Goal: Task Accomplishment & Management: Manage account settings

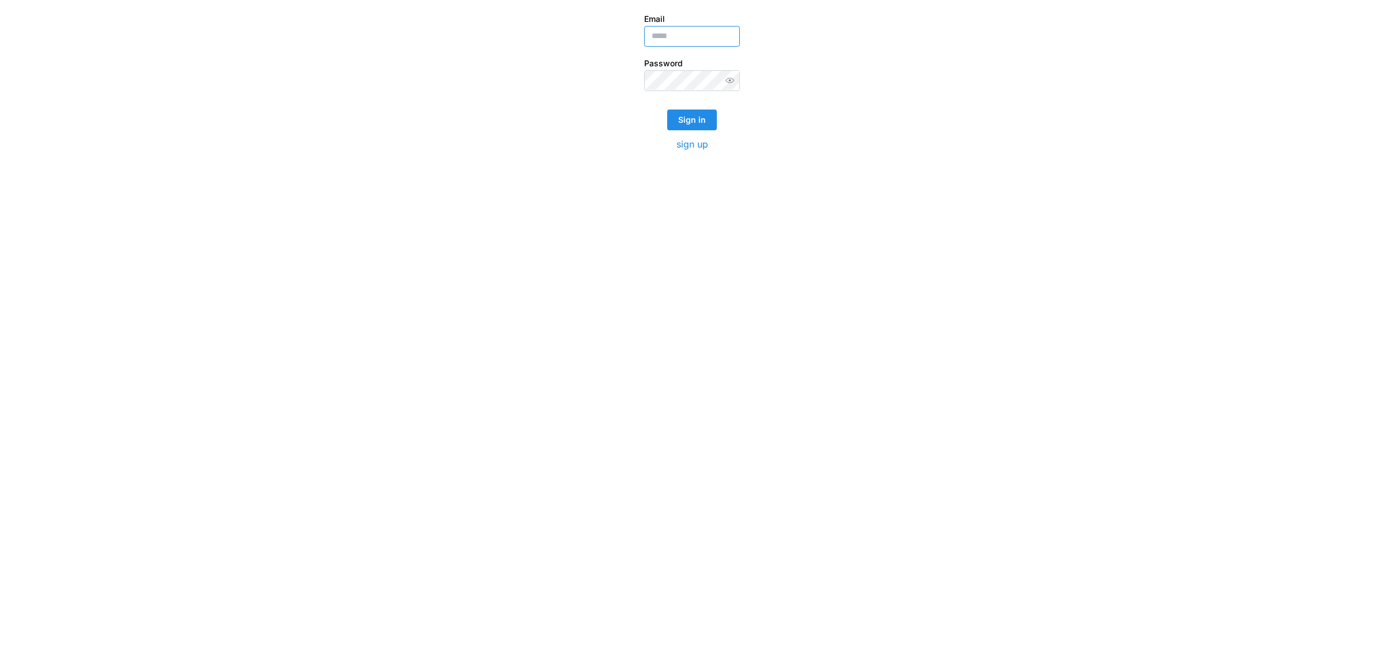
type input "**********"
click at [695, 119] on span "Sign in" at bounding box center [692, 120] width 28 height 20
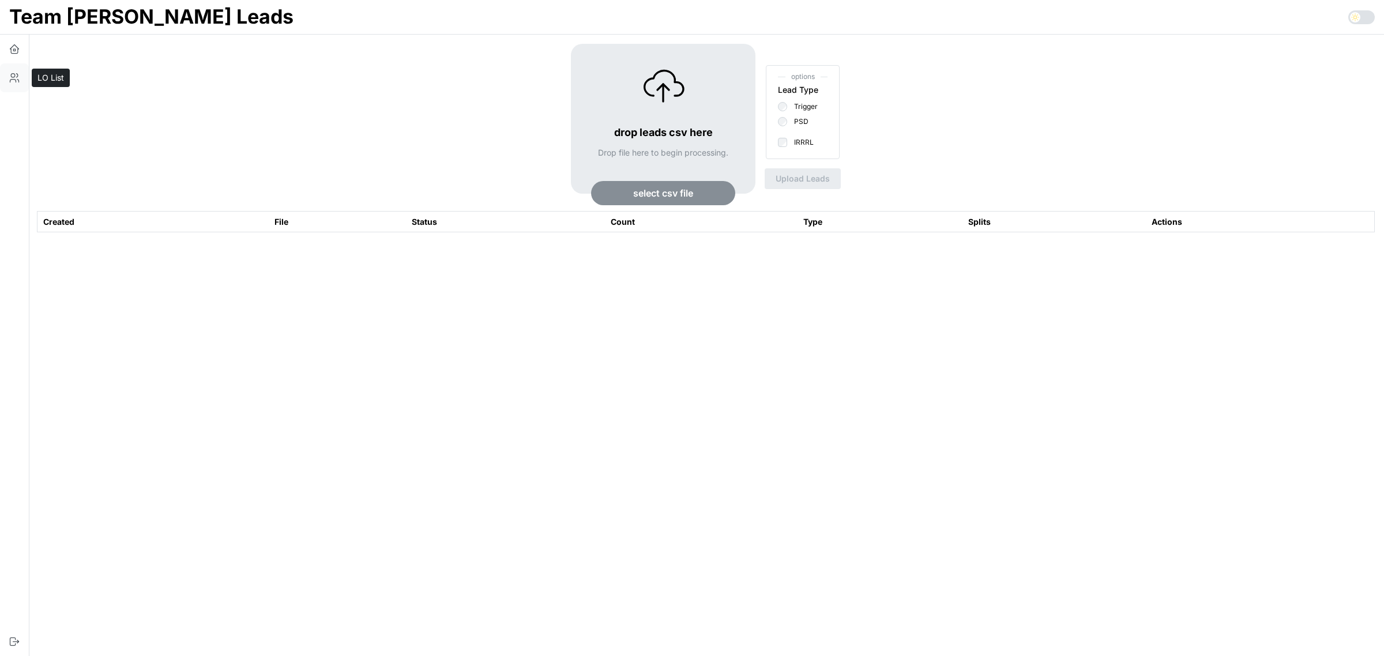
click at [14, 85] on button "button" at bounding box center [14, 77] width 29 height 29
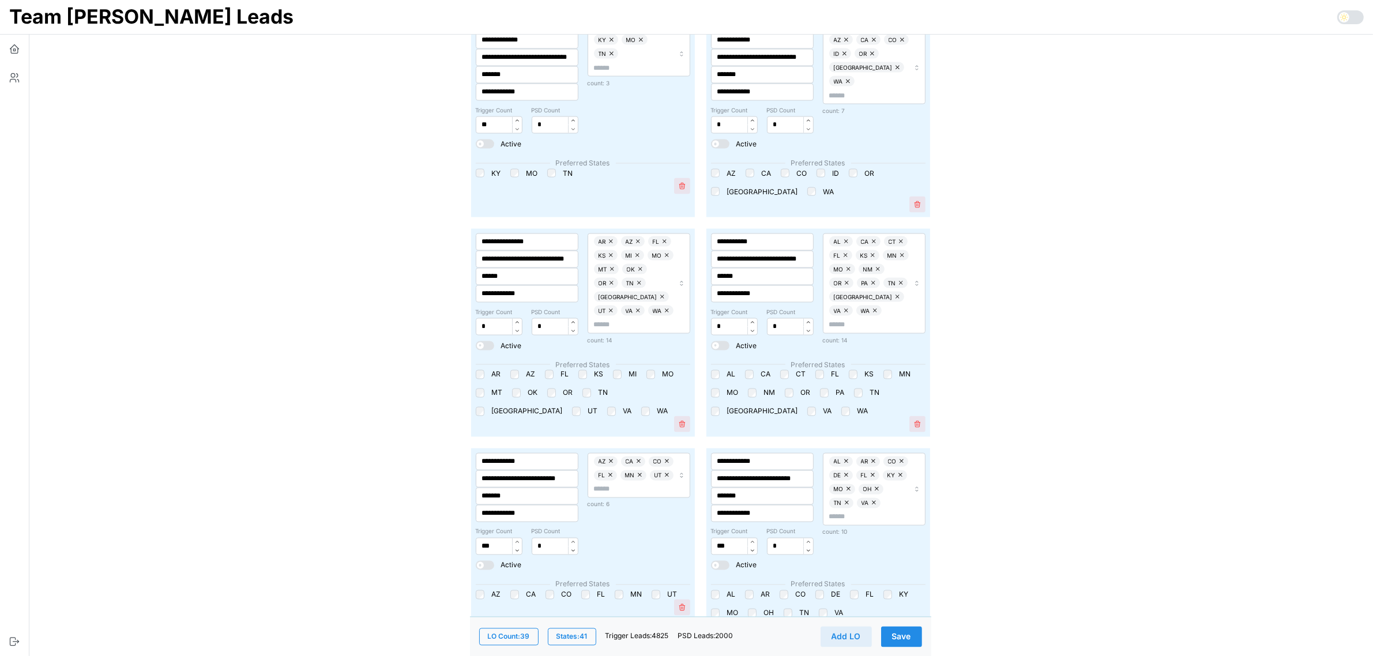
scroll to position [2451, 0]
